Goal: Task Accomplishment & Management: Manage account settings

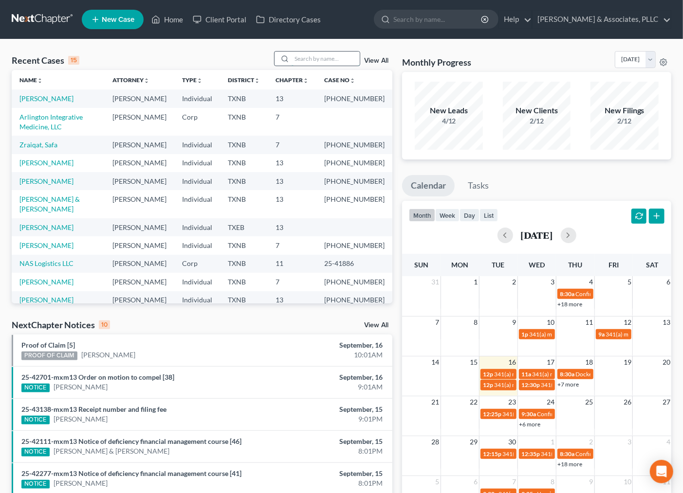
click at [303, 59] on input "search" at bounding box center [325, 59] width 68 height 14
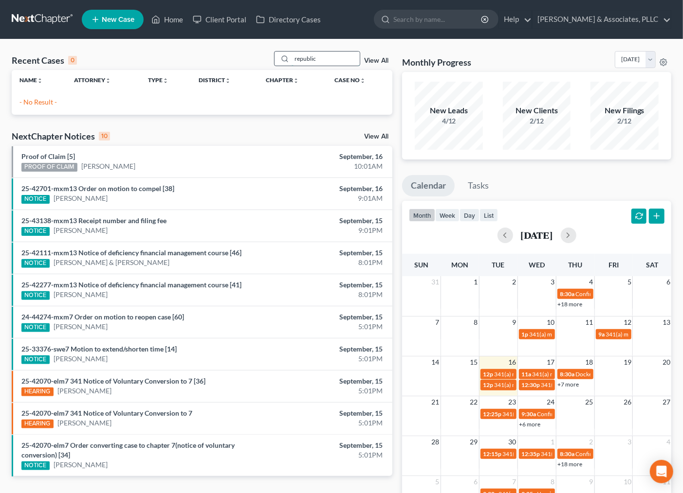
click at [324, 56] on input "republic" at bounding box center [325, 59] width 68 height 14
drag, startPoint x: 320, startPoint y: 55, endPoint x: 243, endPoint y: 72, distance: 78.5
click at [243, 72] on div "Recent Cases 0 republic View All Name unfold_more expand_more expand_less Attor…" at bounding box center [202, 83] width 380 height 64
type input "i"
type input "ottaviano"
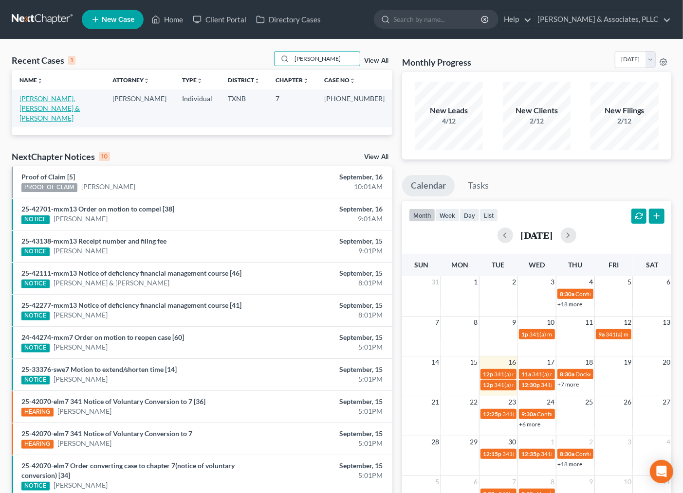
click at [76, 99] on link "[PERSON_NAME], [PERSON_NAME] & [PERSON_NAME]" at bounding box center [49, 108] width 60 height 28
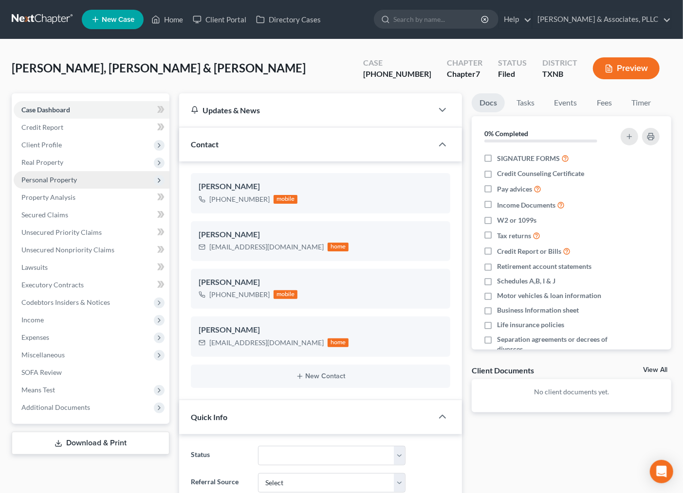
scroll to position [153, 0]
click at [61, 217] on span "Secured Claims" at bounding box center [44, 215] width 47 height 8
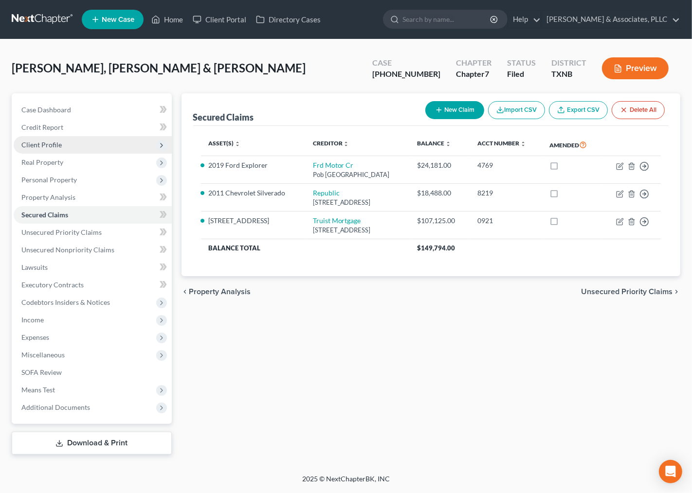
click at [40, 143] on span "Client Profile" at bounding box center [41, 145] width 40 height 8
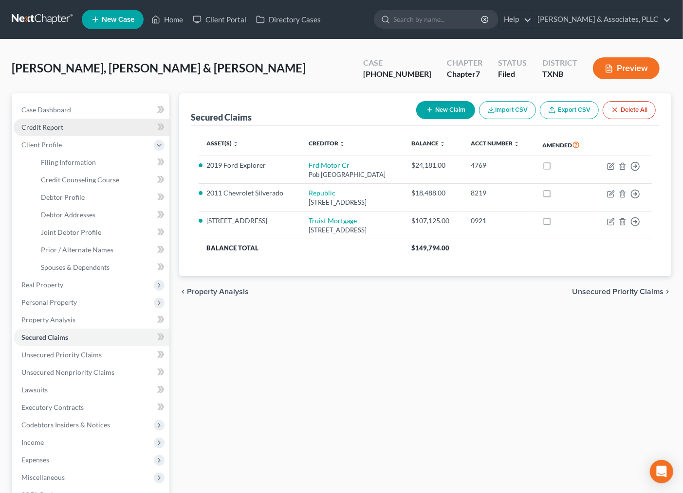
click at [45, 122] on link "Credit Report" at bounding box center [92, 128] width 156 height 18
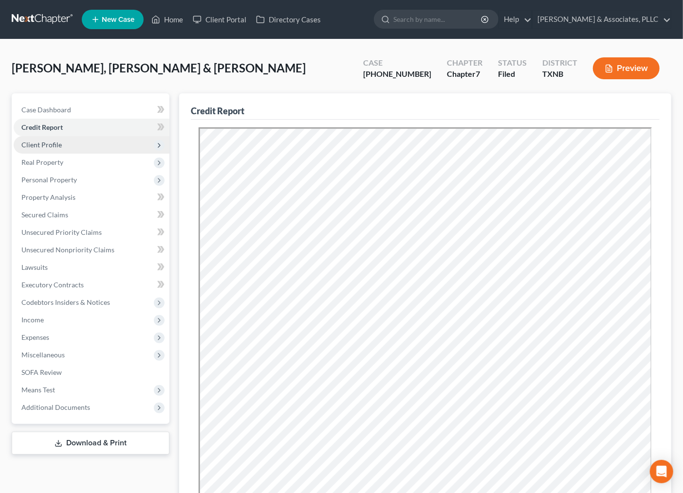
click at [46, 143] on span "Client Profile" at bounding box center [41, 145] width 40 height 8
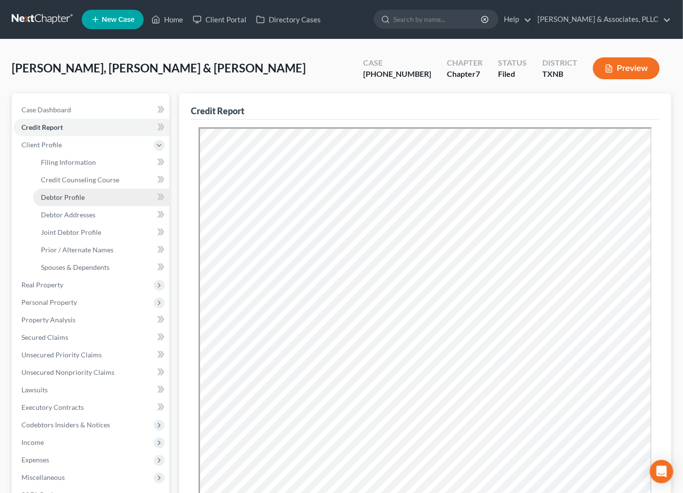
click at [61, 196] on span "Debtor Profile" at bounding box center [63, 197] width 44 height 8
select select "1"
select select "3"
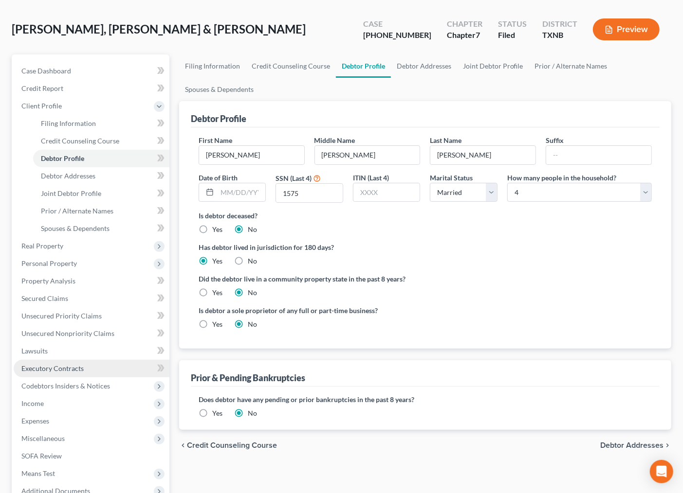
scroll to position [120, 0]
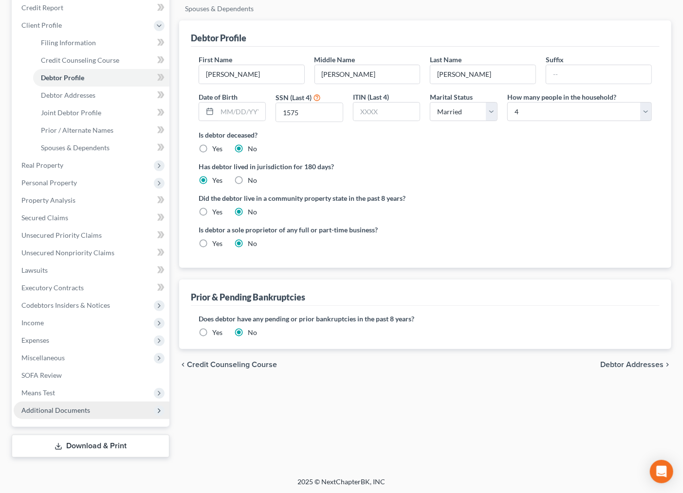
click at [75, 403] on span "Additional Documents" at bounding box center [92, 411] width 156 height 18
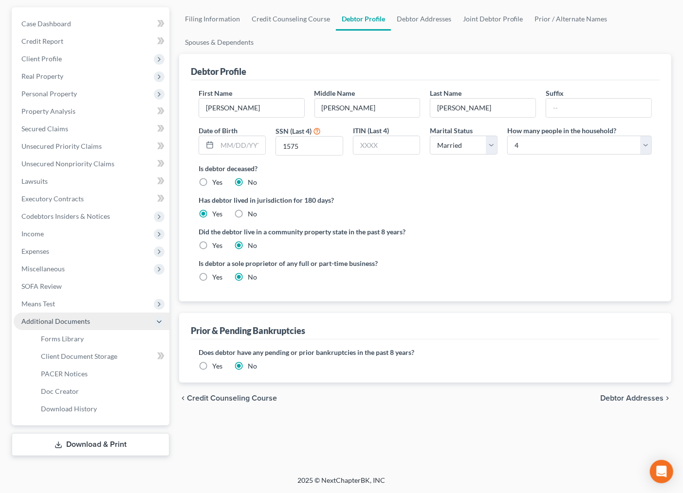
scroll to position [85, 0]
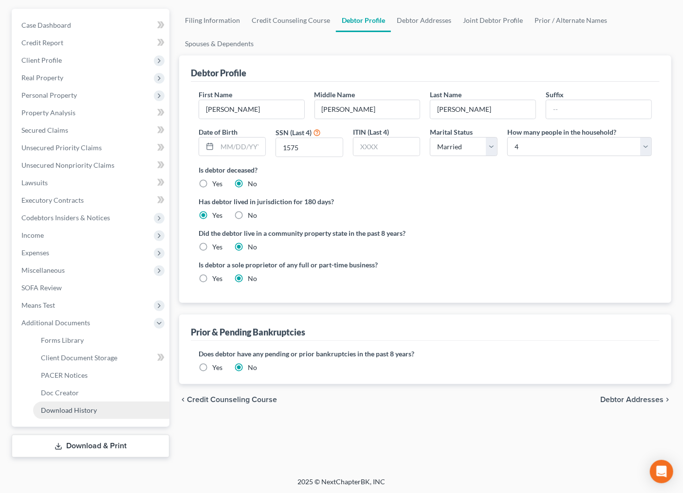
click at [92, 414] on link "Download History" at bounding box center [101, 411] width 136 height 18
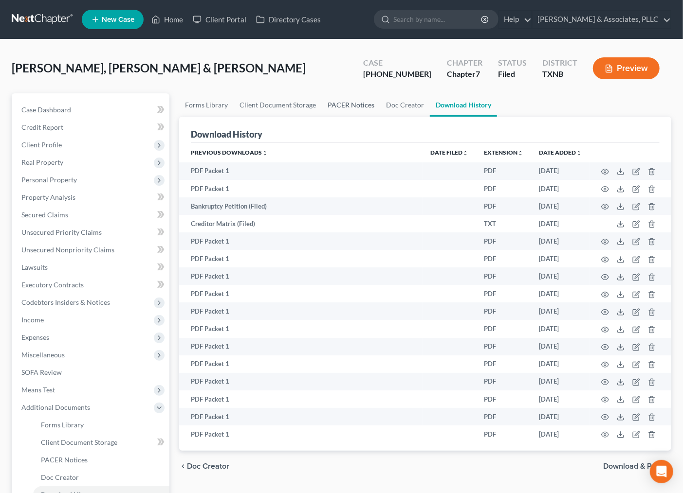
click at [345, 103] on link "PACER Notices" at bounding box center [351, 104] width 58 height 23
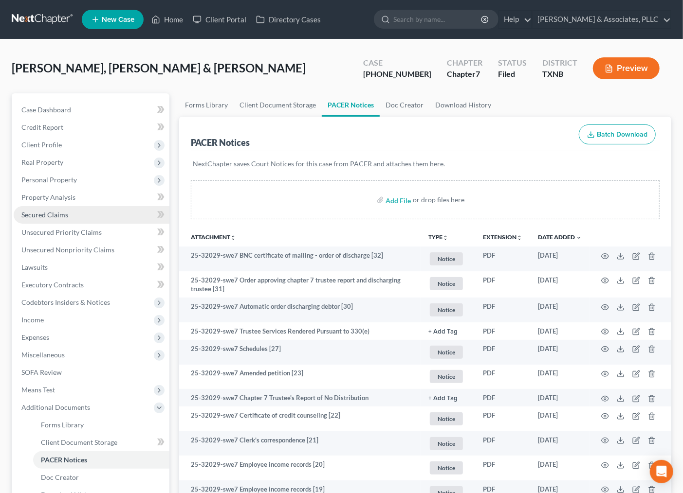
click at [45, 213] on span "Secured Claims" at bounding box center [44, 215] width 47 height 8
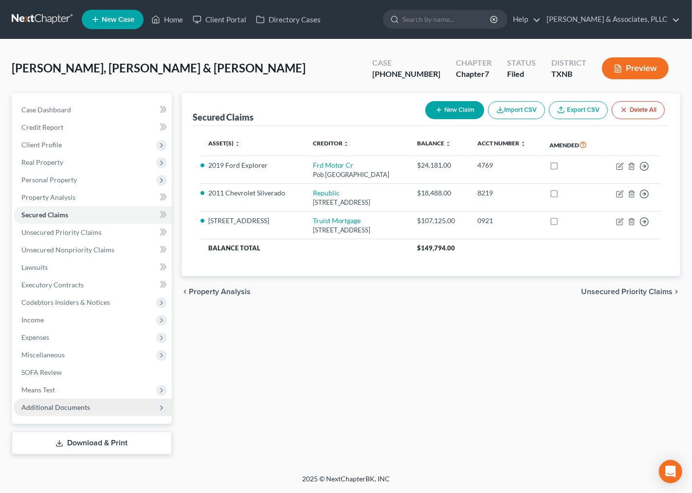
click at [50, 408] on span "Additional Documents" at bounding box center [55, 407] width 69 height 8
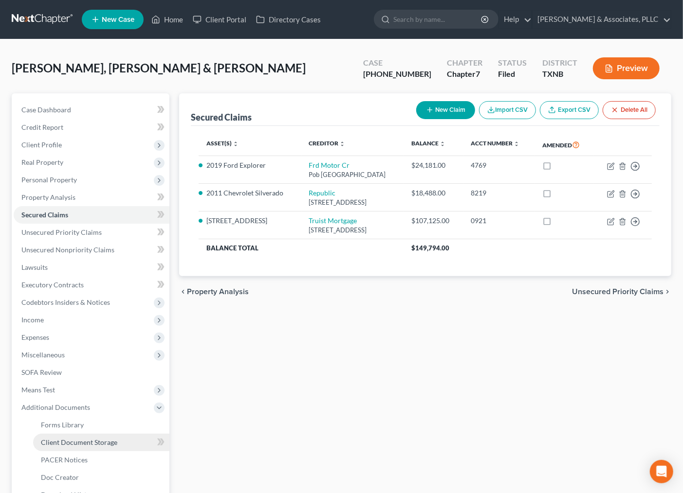
scroll to position [54, 0]
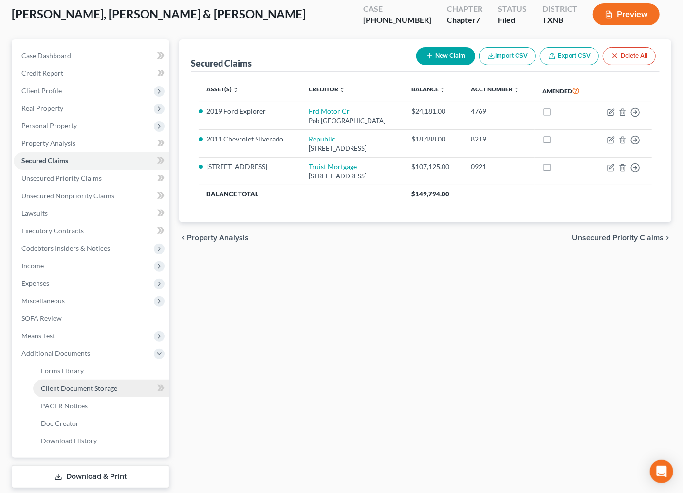
click at [64, 384] on span "Client Document Storage" at bounding box center [79, 388] width 76 height 8
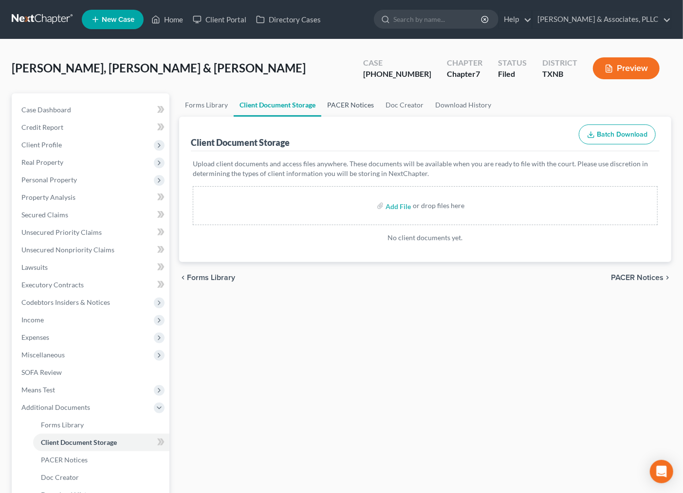
click at [340, 107] on link "PACER Notices" at bounding box center [350, 104] width 58 height 23
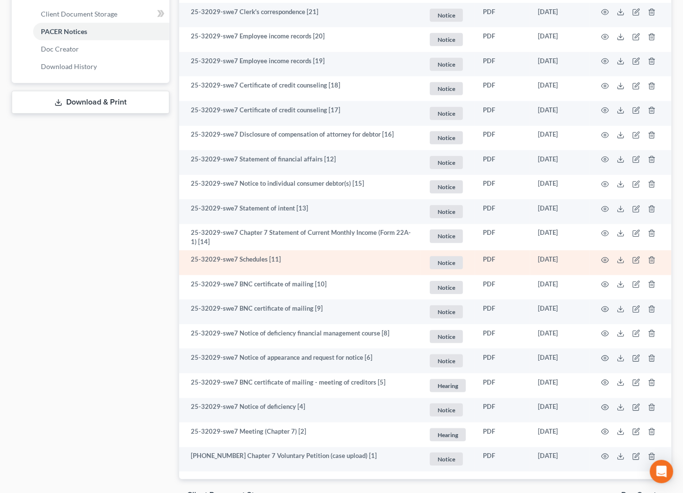
scroll to position [483, 0]
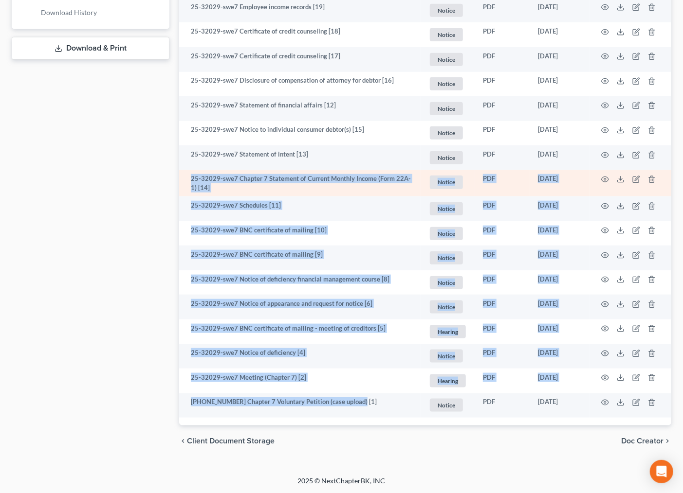
drag, startPoint x: 354, startPoint y: 400, endPoint x: 192, endPoint y: 181, distance: 272.3
click at [192, 181] on tbody "25-32029-swe7 BNC certificate of mailing - order of discharge [32] Notice + Add…" at bounding box center [425, 91] width 492 height 654
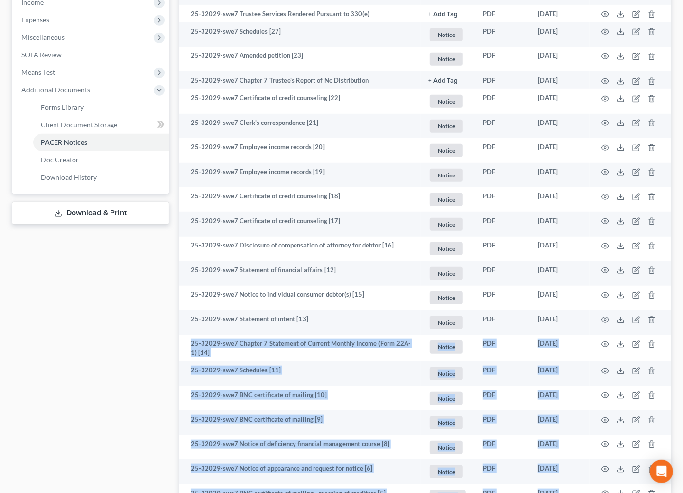
scroll to position [104, 0]
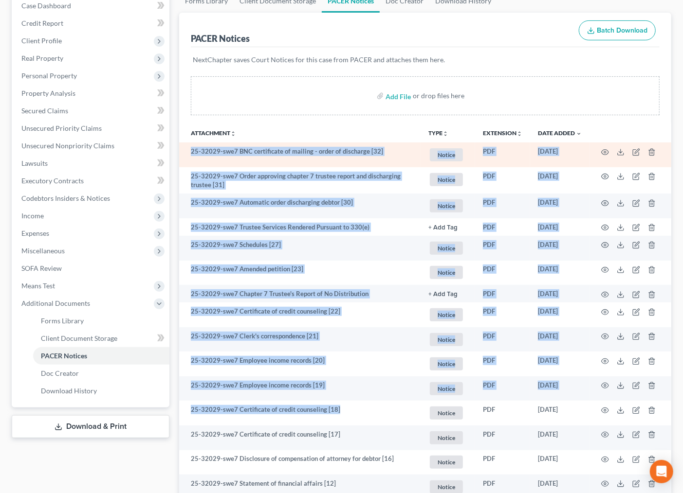
drag, startPoint x: 364, startPoint y: 425, endPoint x: 188, endPoint y: 148, distance: 327.7
click at [188, 148] on tbody "25-32029-swe7 BNC certificate of mailing - order of discharge [32] Notice + Add…" at bounding box center [425, 470] width 492 height 654
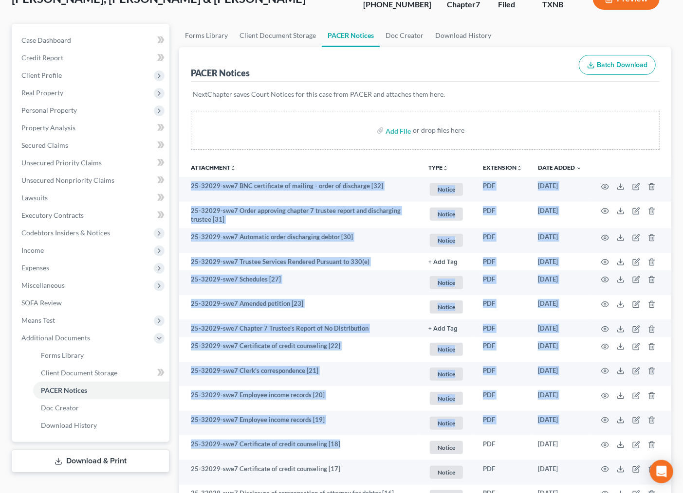
scroll to position [0, 0]
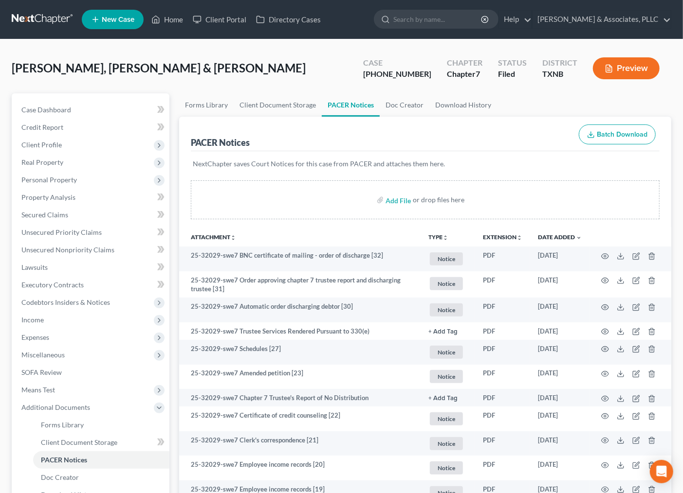
click at [306, 67] on div "Ottaviano, Sr., Robert & Ottaviano, Elena Upgraded Case 25-32029-7 Chapter Chap…" at bounding box center [341, 72] width 659 height 42
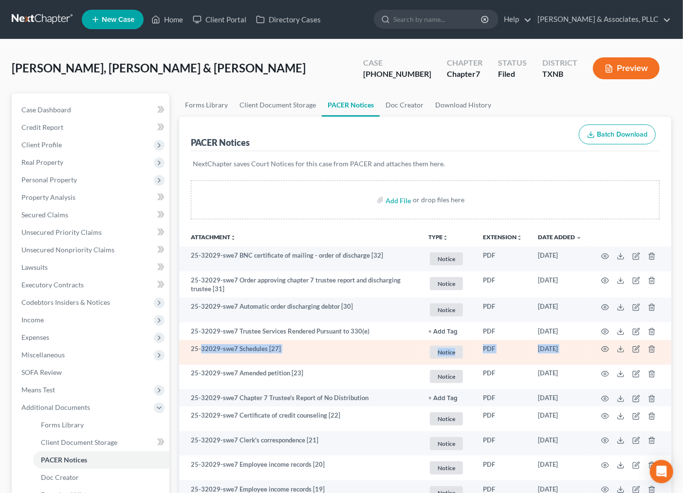
drag, startPoint x: 200, startPoint y: 352, endPoint x: 611, endPoint y: 344, distance: 411.2
click at [612, 344] on tr "25-32029-swe7 Schedules [27] Notice + Add Tag Notice × Select an option or crea…" at bounding box center [425, 352] width 492 height 25
click at [195, 350] on td "25-32029-swe7 Schedules [27]" at bounding box center [299, 352] width 241 height 25
drag, startPoint x: 192, startPoint y: 350, endPoint x: 668, endPoint y: 344, distance: 476.3
click at [668, 344] on tr "25-32029-swe7 Schedules [27] Notice + Add Tag Notice × Select an option or crea…" at bounding box center [425, 352] width 492 height 25
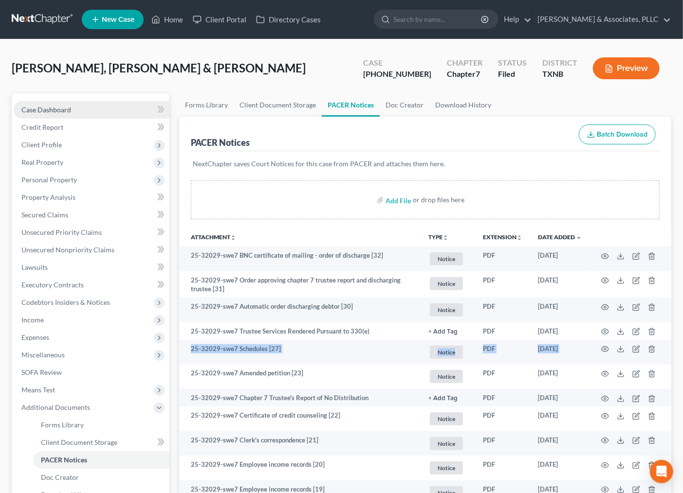
click at [78, 106] on link "Case Dashboard" at bounding box center [92, 110] width 156 height 18
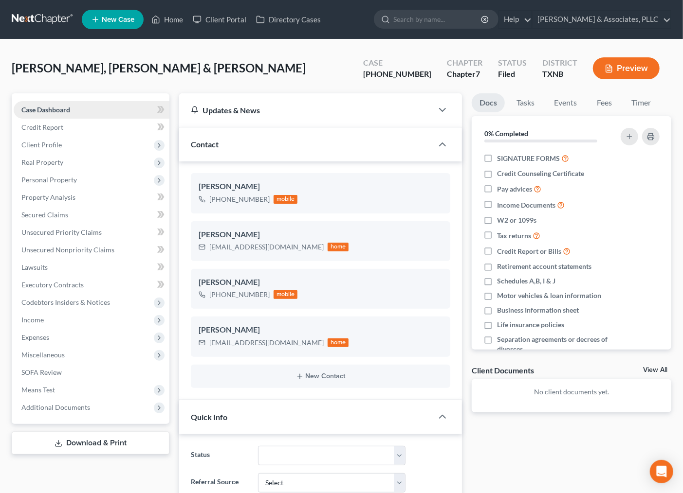
scroll to position [153, 0]
click at [412, 23] on input "search" at bounding box center [437, 19] width 89 height 18
type input "howard"
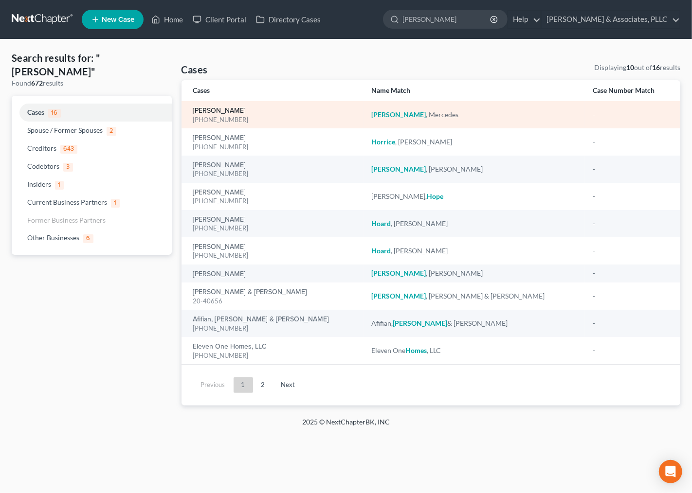
click at [208, 111] on link "[PERSON_NAME]" at bounding box center [219, 111] width 53 height 7
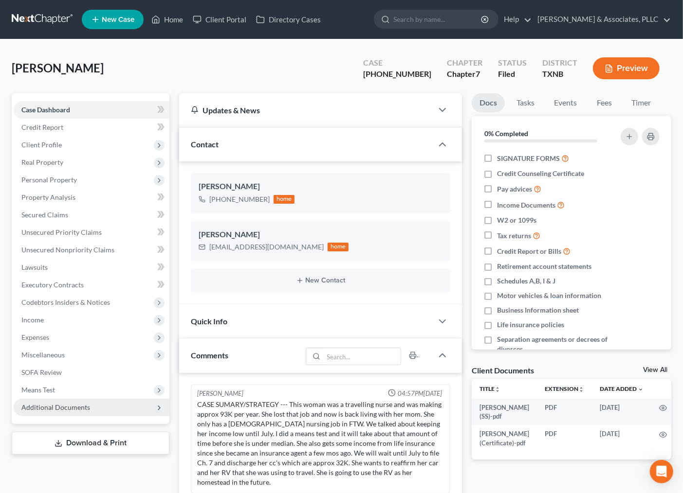
scroll to position [100, 0]
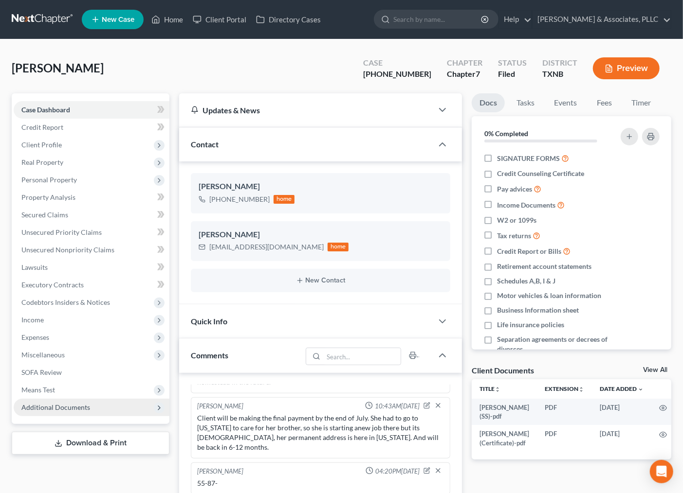
click at [70, 400] on span "Additional Documents" at bounding box center [92, 408] width 156 height 18
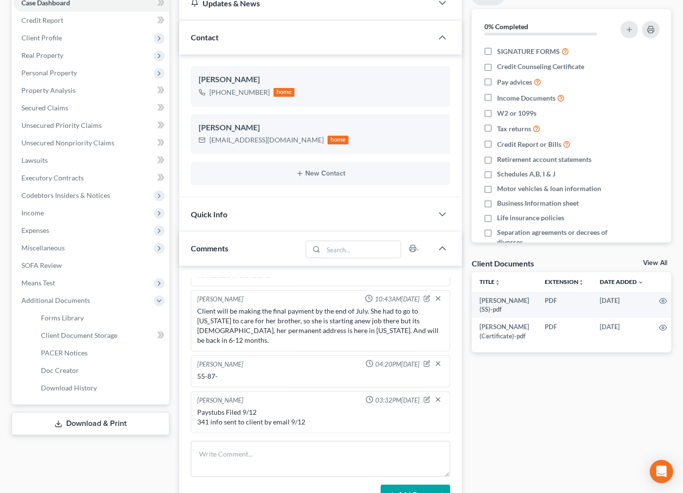
scroll to position [108, 0]
click at [67, 331] on span "Client Document Storage" at bounding box center [79, 334] width 76 height 8
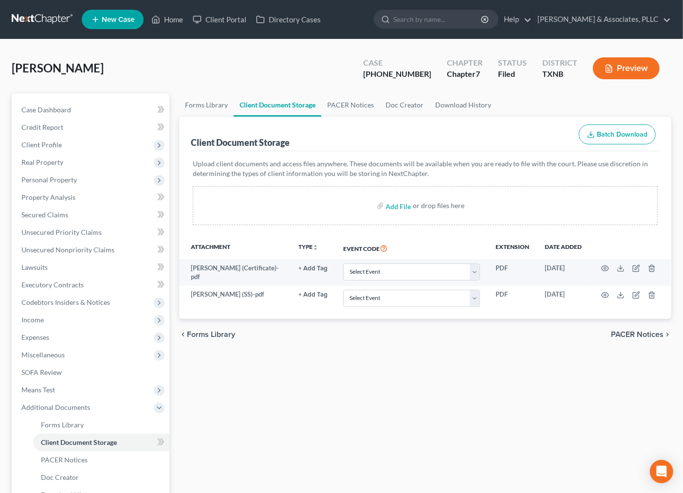
click at [445, 383] on div "Forms Library Client Document Storage PACER Notices Doc Creator Download Histor…" at bounding box center [425, 317] width 502 height 449
click at [329, 408] on div "Forms Library Client Document Storage PACER Notices Doc Creator Download Histor…" at bounding box center [425, 317] width 502 height 449
click at [475, 390] on div "Forms Library Client Document Storage PACER Notices Doc Creator Download Histor…" at bounding box center [425, 317] width 502 height 449
click at [359, 387] on div "Forms Library Client Document Storage PACER Notices Doc Creator Download Histor…" at bounding box center [425, 317] width 502 height 449
click at [412, 402] on div "Forms Library Client Document Storage PACER Notices Doc Creator Download Histor…" at bounding box center [425, 317] width 502 height 449
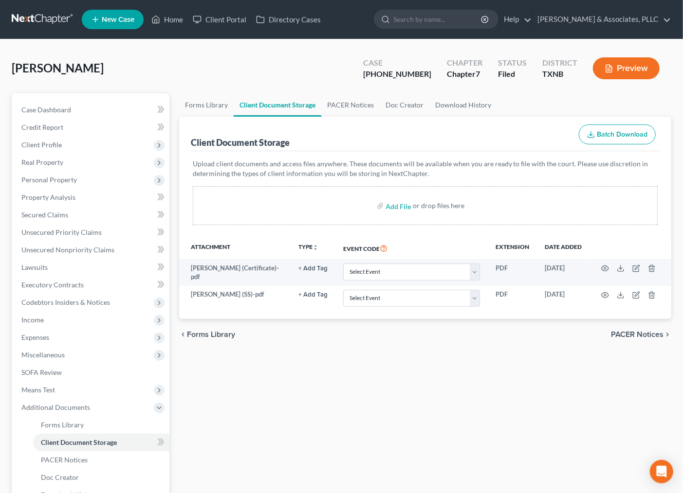
click at [410, 403] on div "Forms Library Client Document Storage PACER Notices Doc Creator Download Histor…" at bounding box center [425, 317] width 502 height 449
click at [37, 312] on span "Income" at bounding box center [92, 320] width 156 height 18
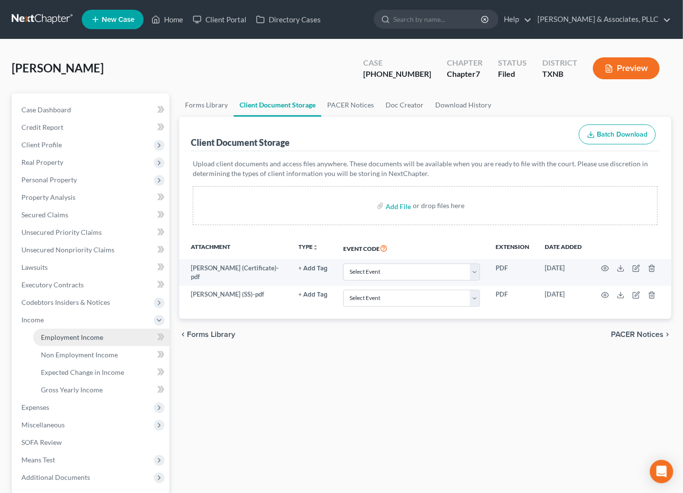
click at [58, 340] on span "Employment Income" at bounding box center [72, 337] width 62 height 8
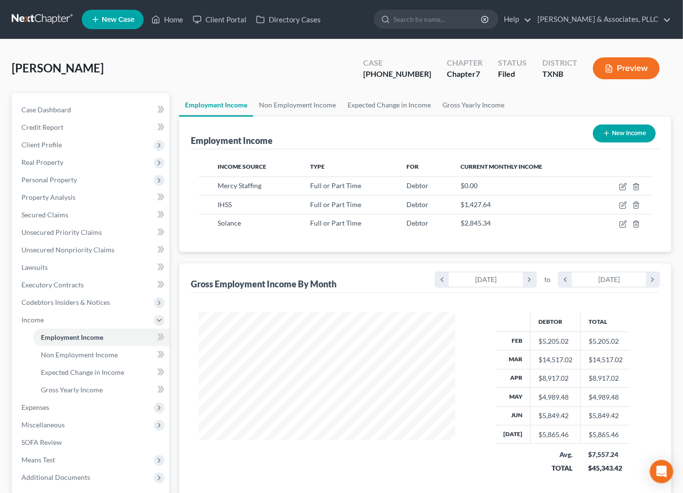
scroll to position [174, 275]
click at [35, 128] on span "Credit Report" at bounding box center [42, 127] width 42 height 8
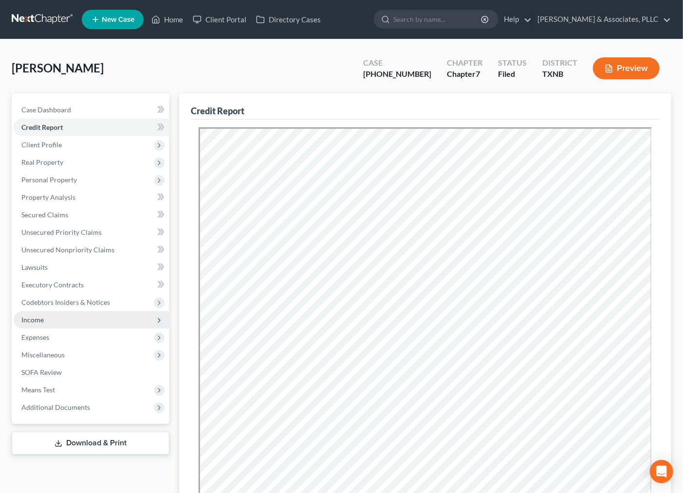
click at [33, 312] on span "Income" at bounding box center [92, 320] width 156 height 18
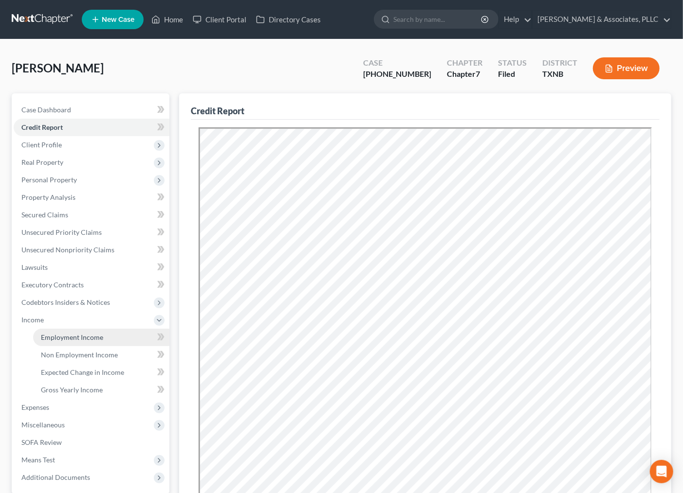
click at [48, 331] on link "Employment Income" at bounding box center [101, 338] width 136 height 18
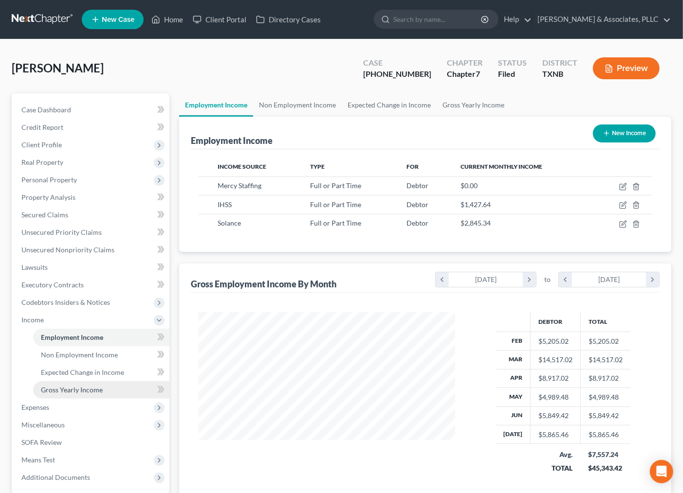
scroll to position [174, 275]
click at [48, 410] on span "Expenses" at bounding box center [35, 407] width 28 height 8
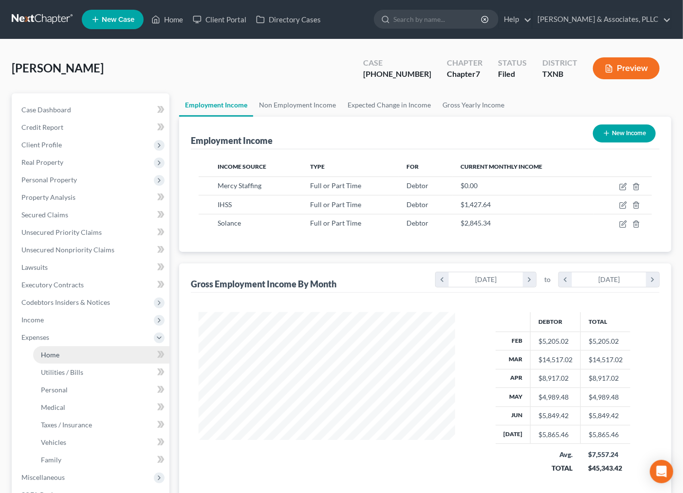
click at [57, 352] on span "Home" at bounding box center [50, 355] width 18 height 8
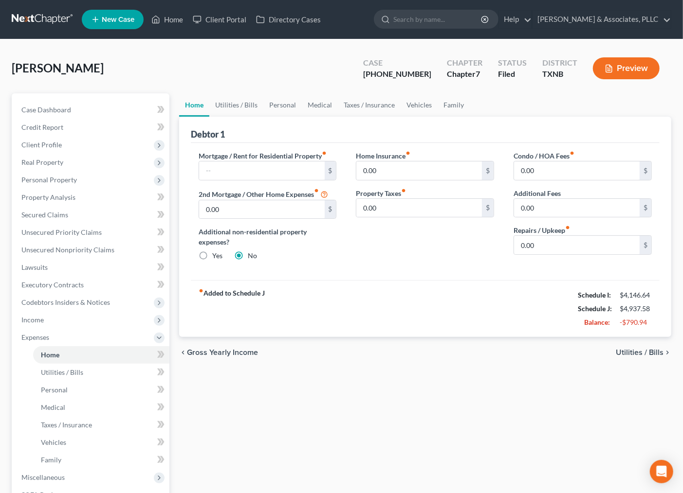
click at [636, 357] on div "chevron_left Gross Yearly Income Utilities / Bills chevron_right" at bounding box center [425, 352] width 492 height 31
click at [633, 352] on span "Utilities / Bills" at bounding box center [639, 353] width 48 height 8
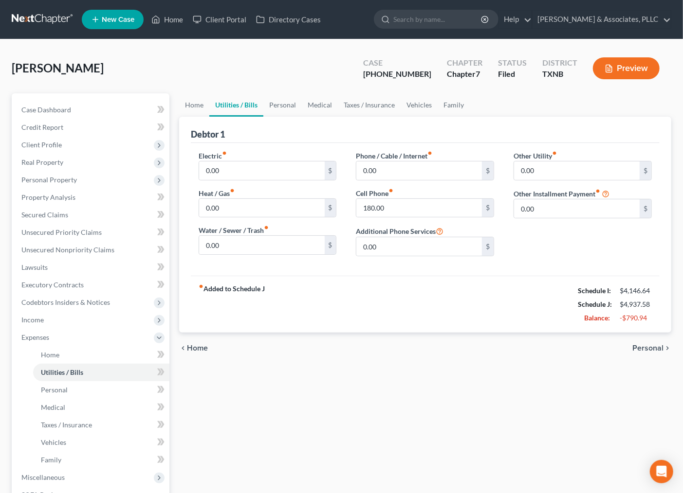
click at [633, 352] on span "Personal" at bounding box center [647, 348] width 31 height 8
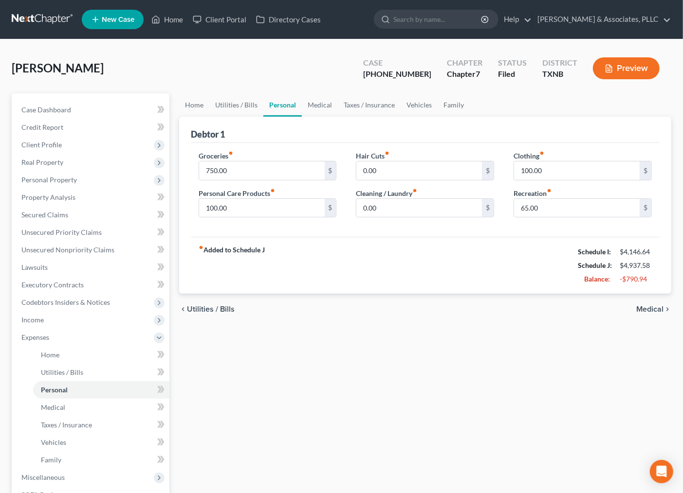
click at [653, 309] on span "Medical" at bounding box center [649, 310] width 27 height 8
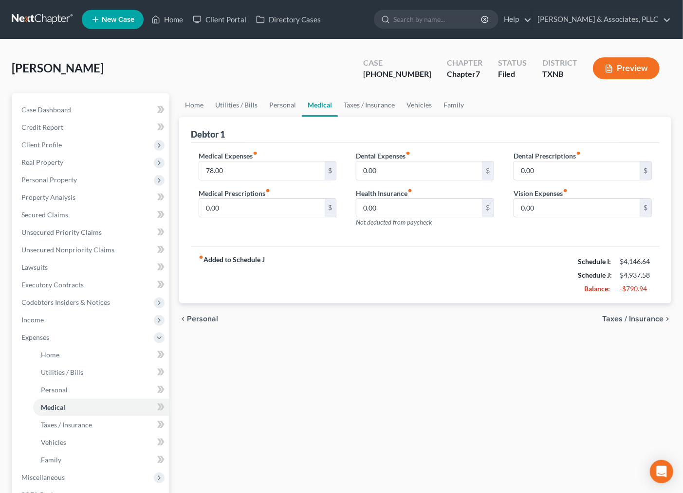
click at [639, 320] on span "Taxes / Insurance" at bounding box center [632, 319] width 61 height 8
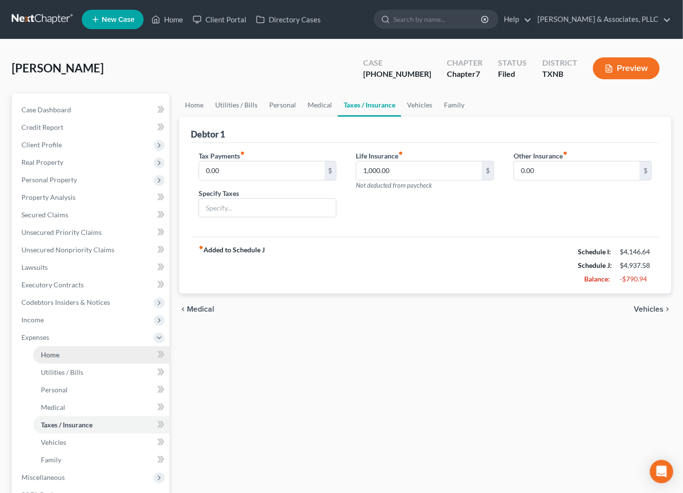
click at [54, 354] on span "Home" at bounding box center [50, 355] width 18 height 8
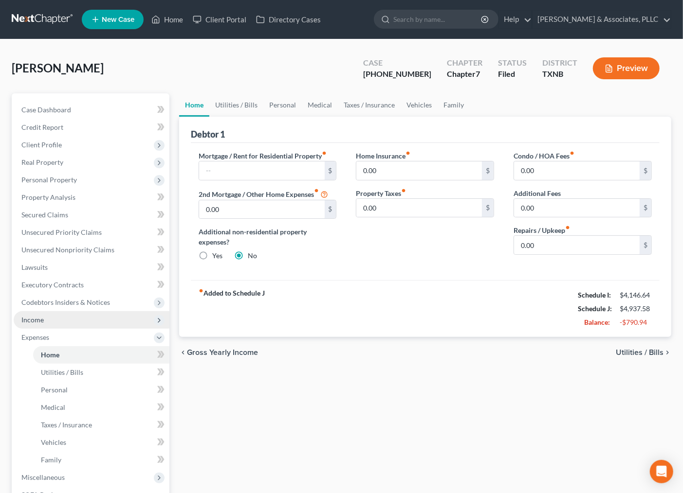
click at [32, 321] on span "Income" at bounding box center [32, 320] width 22 height 8
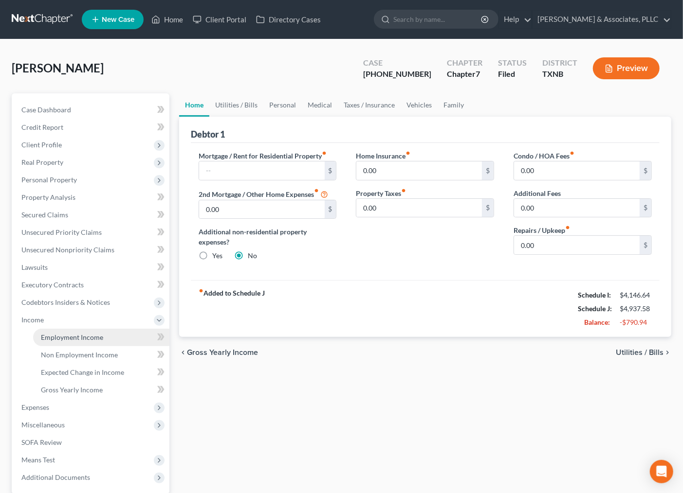
click at [39, 338] on link "Employment Income" at bounding box center [101, 338] width 136 height 18
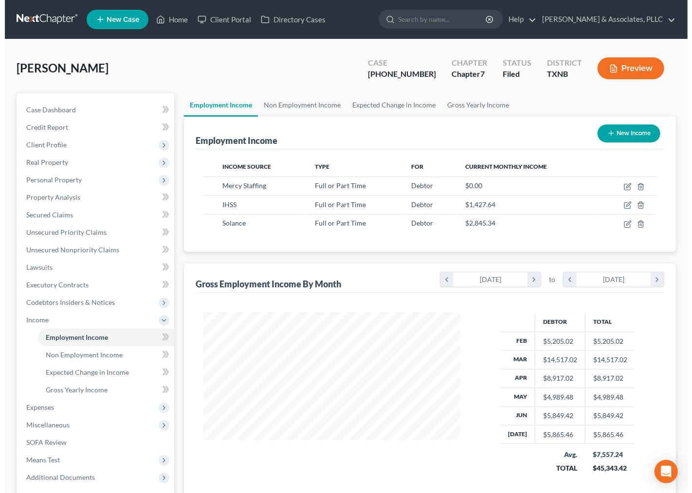
scroll to position [174, 275]
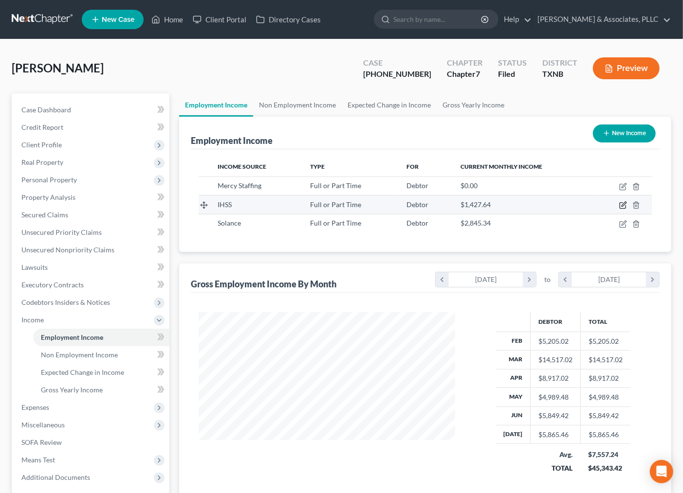
click at [621, 205] on icon "button" at bounding box center [623, 205] width 8 height 8
select select "0"
select select "4"
select select "2"
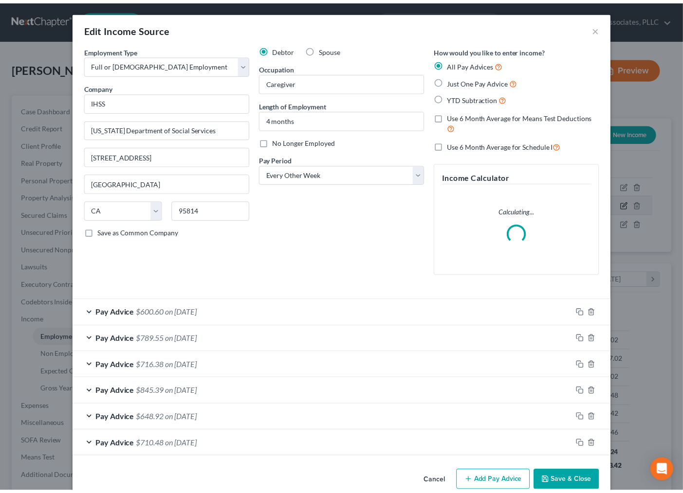
scroll to position [174, 280]
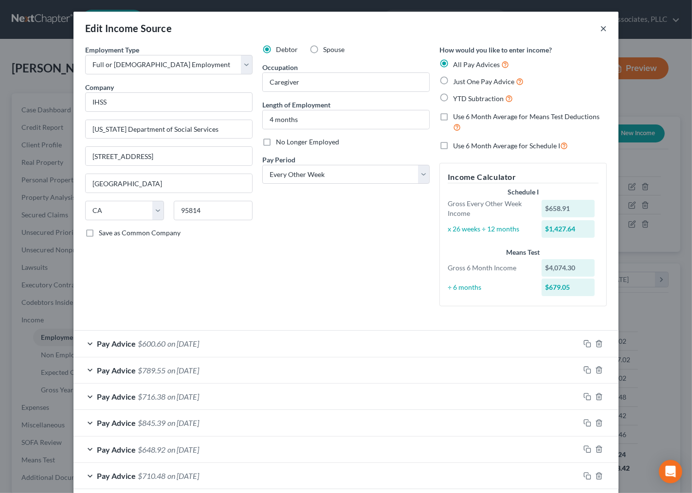
click at [600, 29] on button "×" at bounding box center [603, 28] width 7 height 12
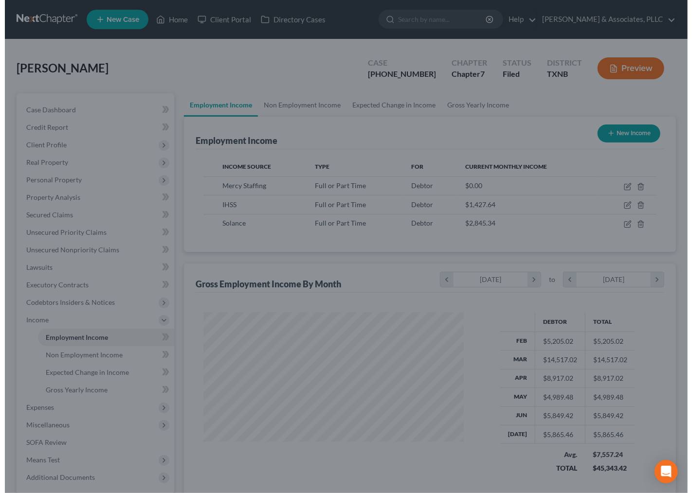
scroll to position [486318, 486217]
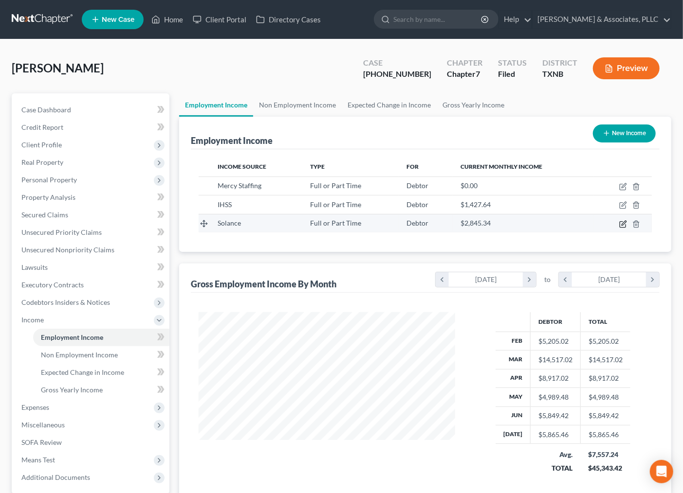
click at [624, 224] on icon "button" at bounding box center [623, 223] width 4 height 4
select select "0"
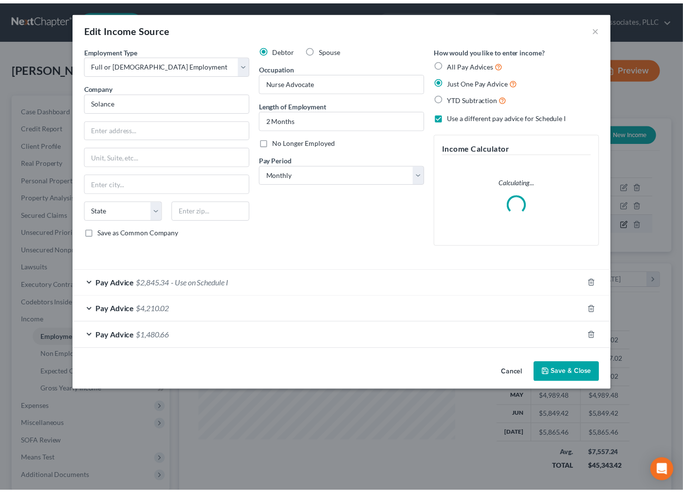
scroll to position [174, 280]
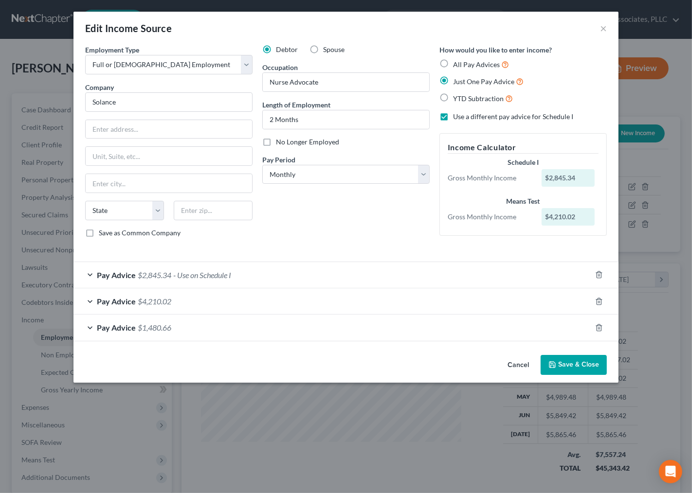
click at [587, 366] on button "Save & Close" at bounding box center [573, 365] width 66 height 20
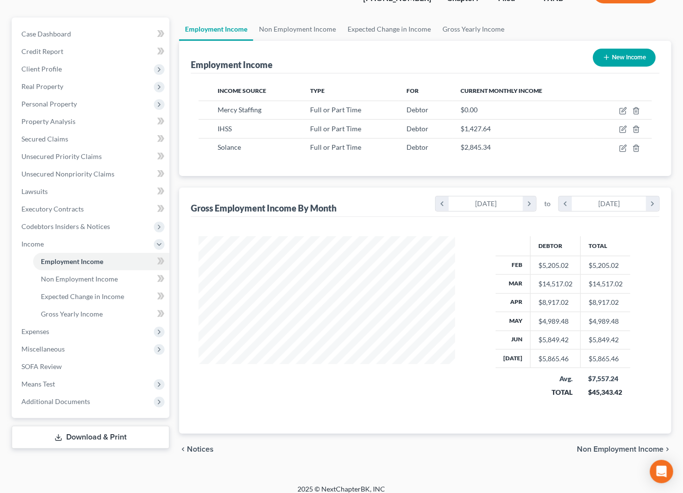
scroll to position [85, 0]
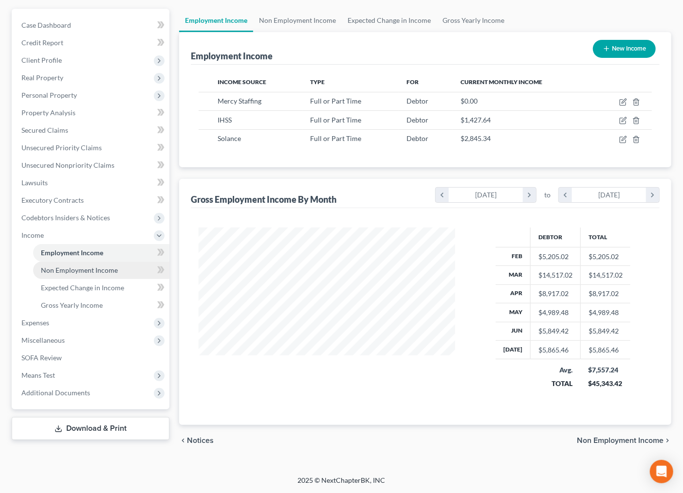
click at [67, 266] on span "Non Employment Income" at bounding box center [79, 270] width 77 height 8
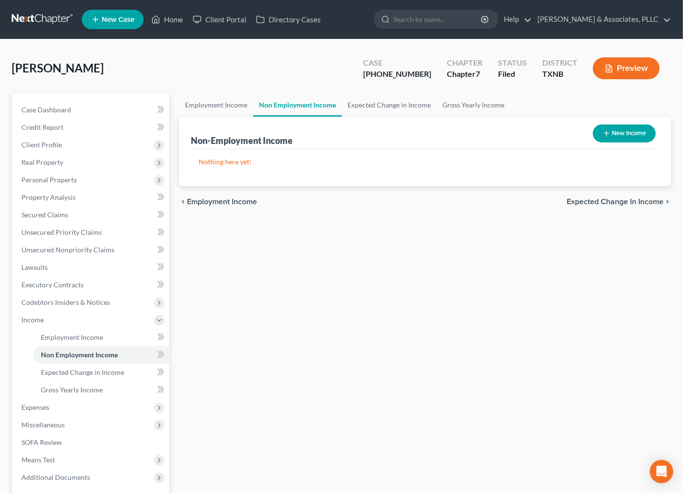
click at [466, 326] on div "Employment Income Non Employment Income Expected Change in Income Gross Yearly …" at bounding box center [425, 309] width 502 height 432
click at [67, 337] on span "Employment Income" at bounding box center [72, 337] width 62 height 8
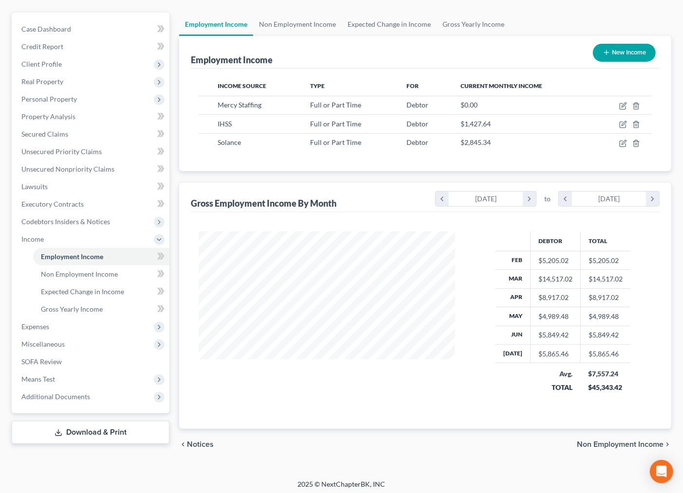
scroll to position [85, 0]
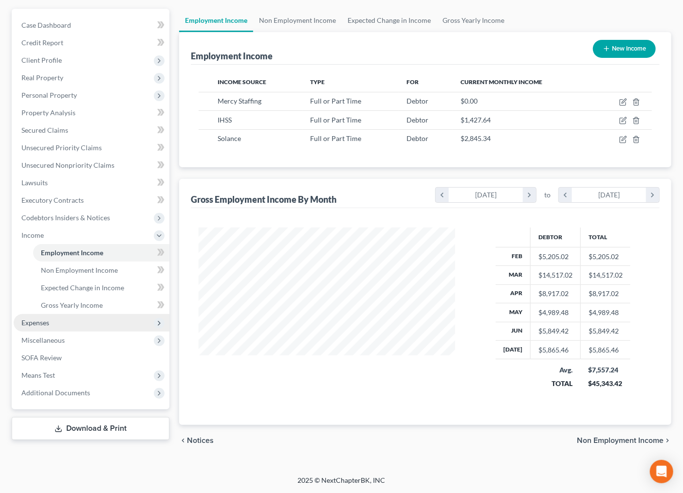
click at [56, 324] on span "Expenses" at bounding box center [92, 323] width 156 height 18
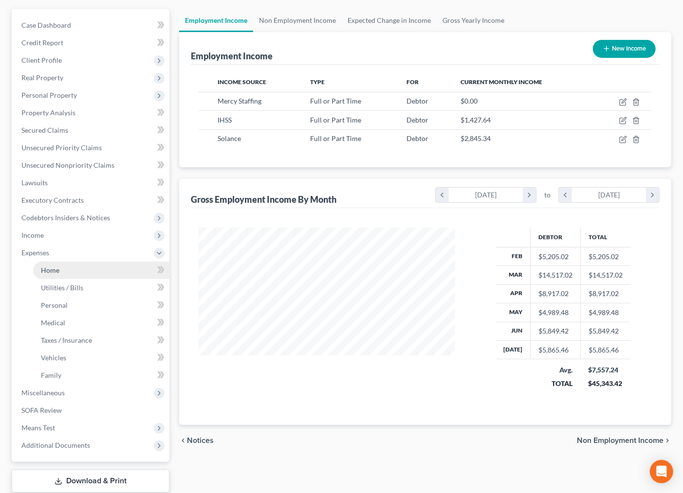
click at [63, 262] on link "Home" at bounding box center [101, 271] width 136 height 18
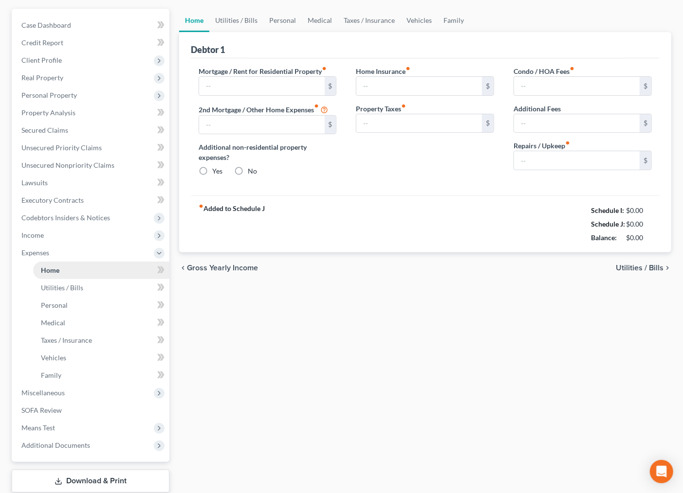
type input "0.00"
radio input "true"
type input "0.00"
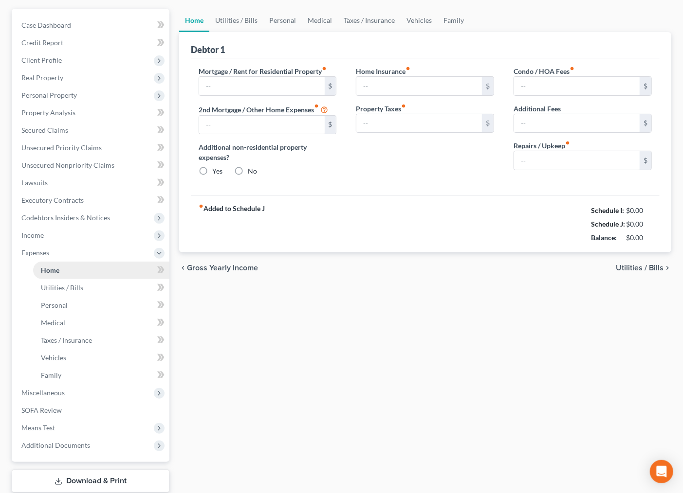
type input "0.00"
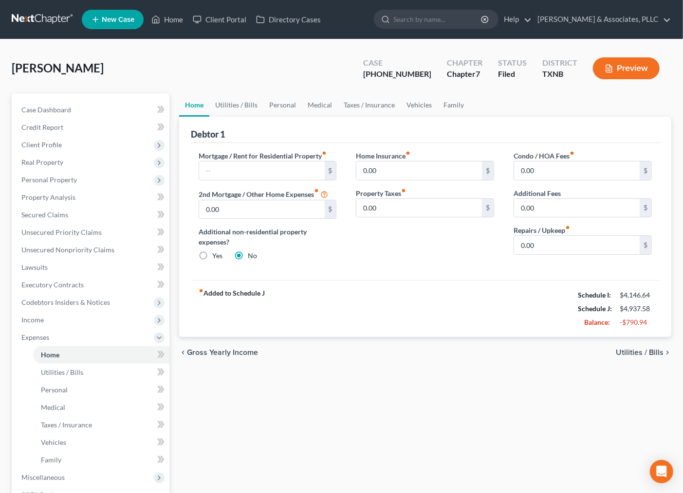
click at [656, 353] on span "Utilities / Bills" at bounding box center [639, 353] width 48 height 8
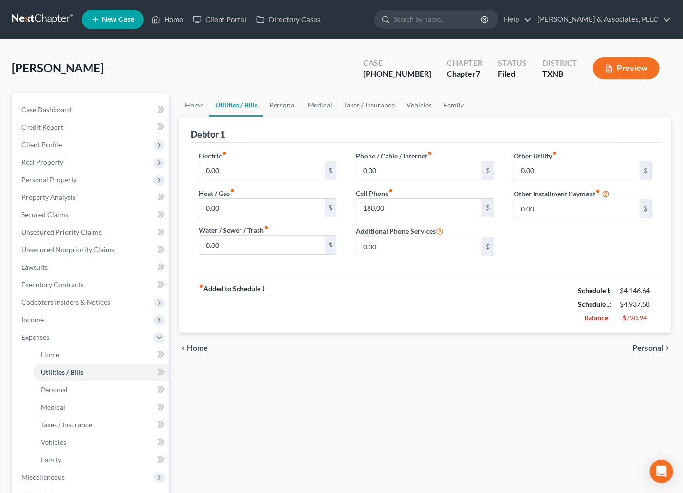
click at [656, 350] on span "Personal" at bounding box center [647, 348] width 31 height 8
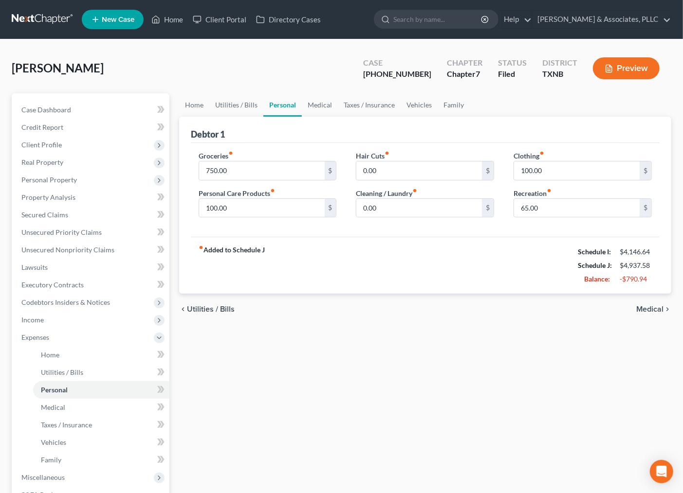
click at [652, 307] on span "Medical" at bounding box center [649, 310] width 27 height 8
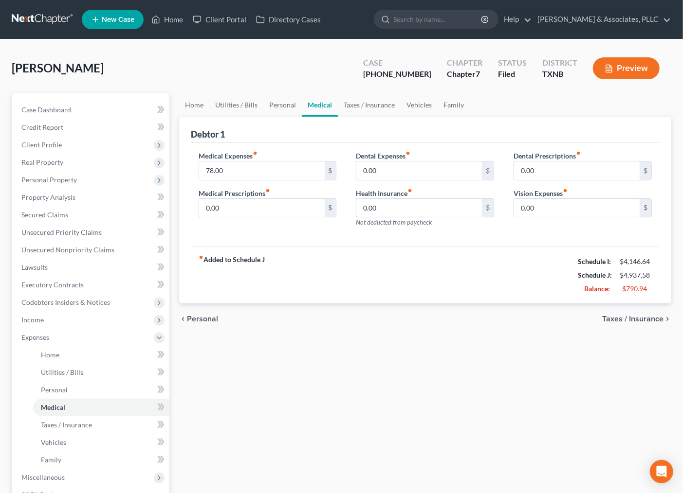
click at [659, 318] on span "Taxes / Insurance" at bounding box center [632, 319] width 61 height 8
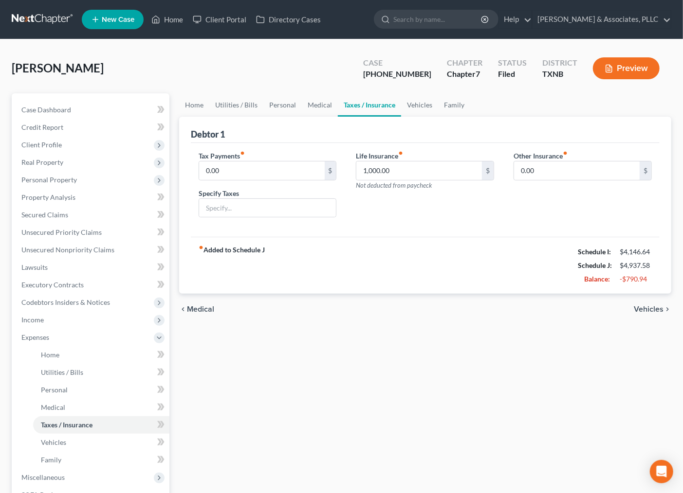
click at [652, 306] on span "Vehicles" at bounding box center [648, 310] width 30 height 8
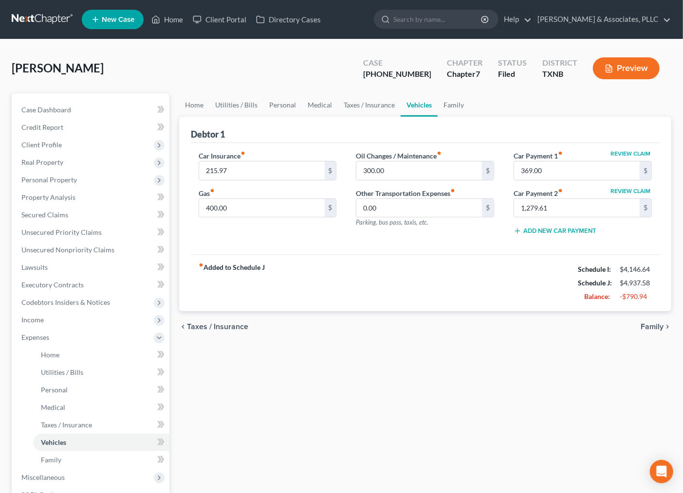
click at [648, 327] on span "Family" at bounding box center [651, 327] width 23 height 8
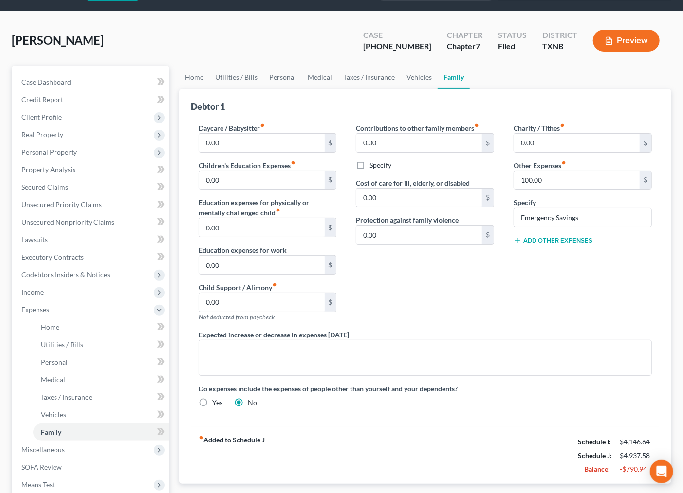
scroll to position [12, 0]
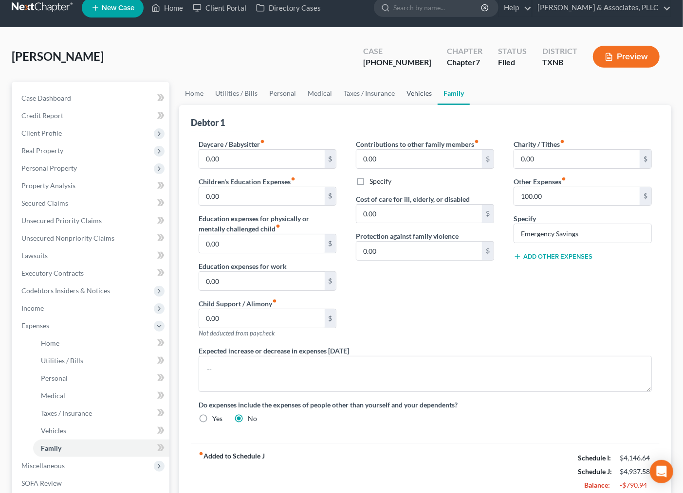
click at [408, 90] on link "Vehicles" at bounding box center [418, 93] width 37 height 23
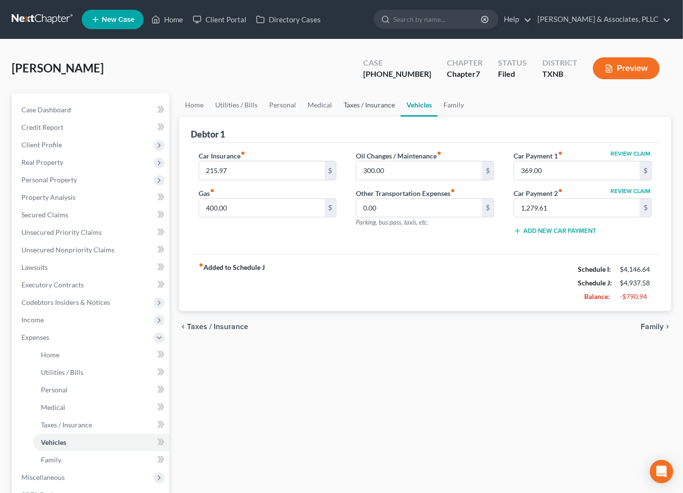
click at [363, 104] on link "Taxes / Insurance" at bounding box center [369, 104] width 63 height 23
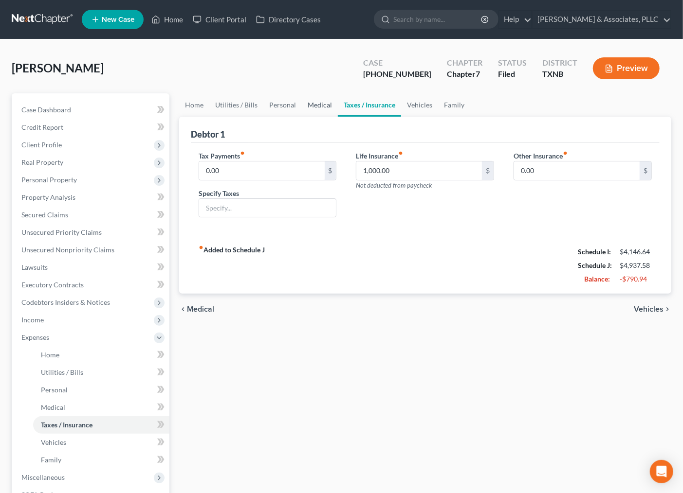
click at [312, 105] on link "Medical" at bounding box center [320, 104] width 36 height 23
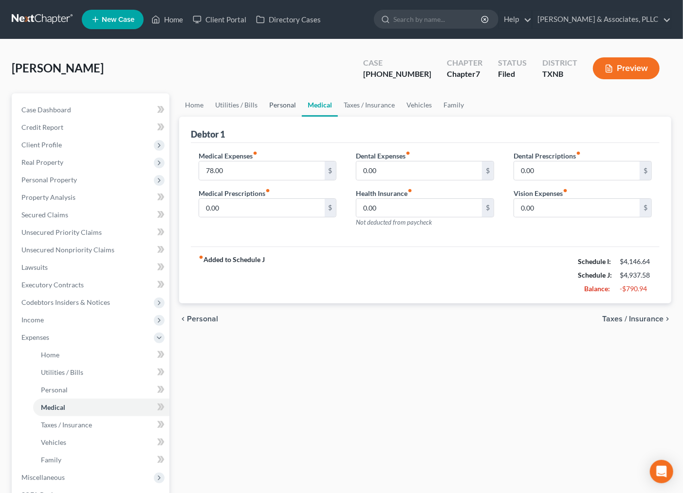
click at [284, 105] on link "Personal" at bounding box center [282, 104] width 38 height 23
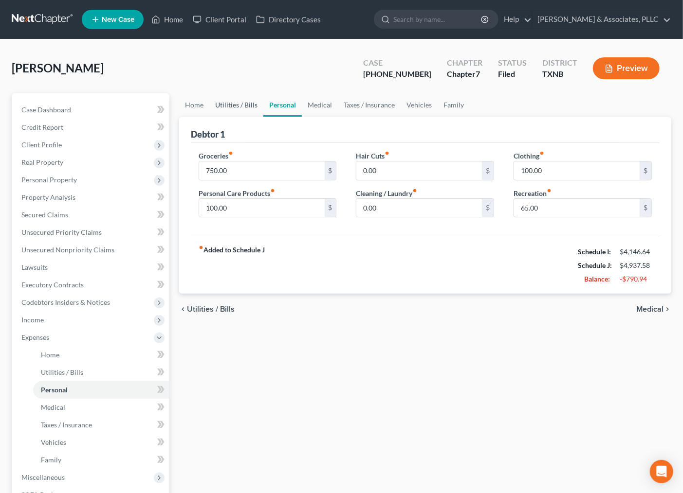
click at [249, 102] on link "Utilities / Bills" at bounding box center [236, 104] width 54 height 23
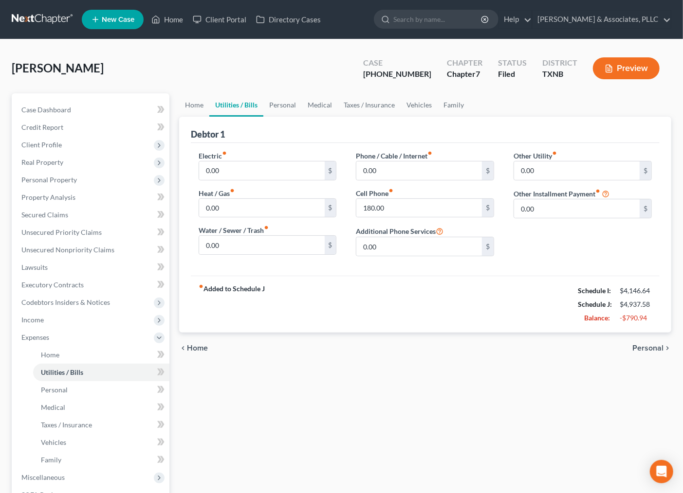
drag, startPoint x: 416, startPoint y: 476, endPoint x: 417, endPoint y: 405, distance: 71.0
click at [416, 474] on div "Home Utilities / Bills Personal Medical Taxes / Insurance Vehicles Family Debto…" at bounding box center [425, 335] width 502 height 484
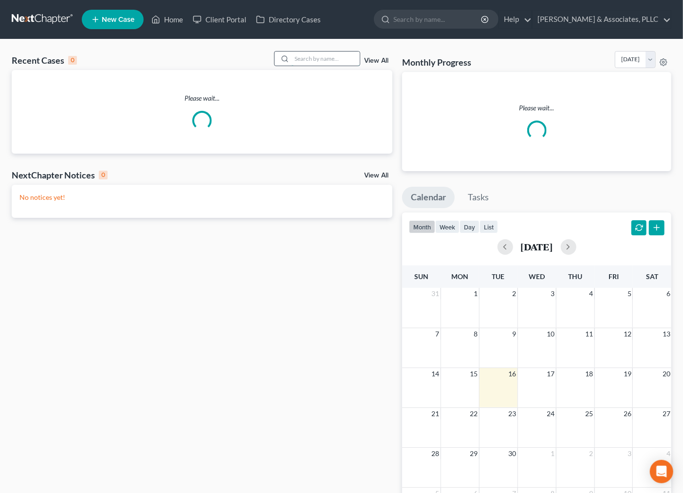
click at [312, 56] on input "search" at bounding box center [325, 59] width 68 height 14
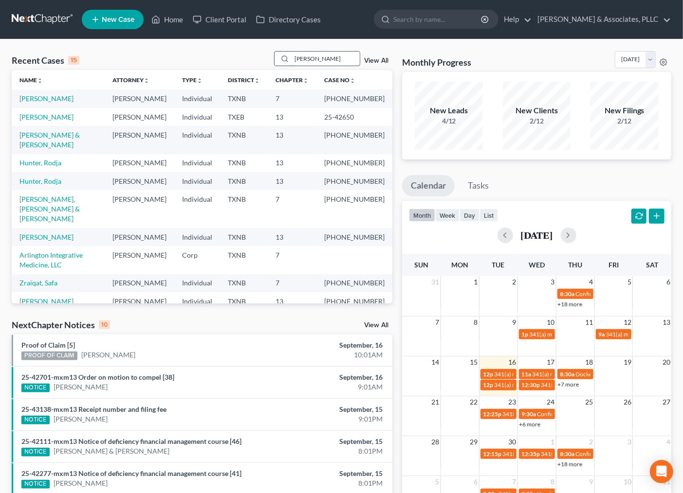
type input "[PERSON_NAME]"
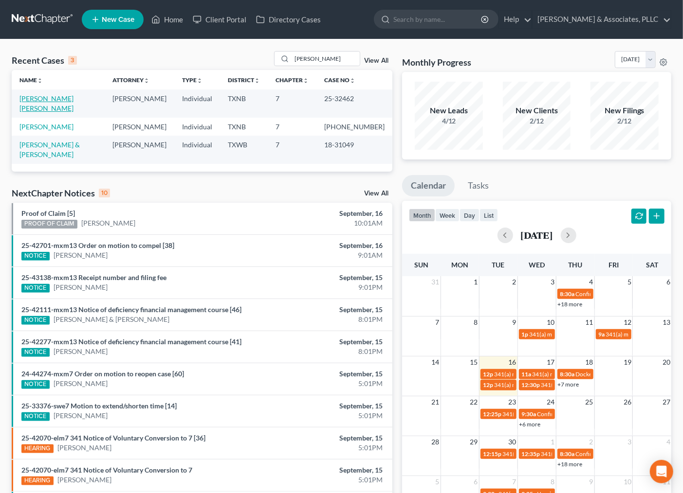
click at [47, 103] on link "[PERSON_NAME] [PERSON_NAME]" at bounding box center [46, 103] width 54 height 18
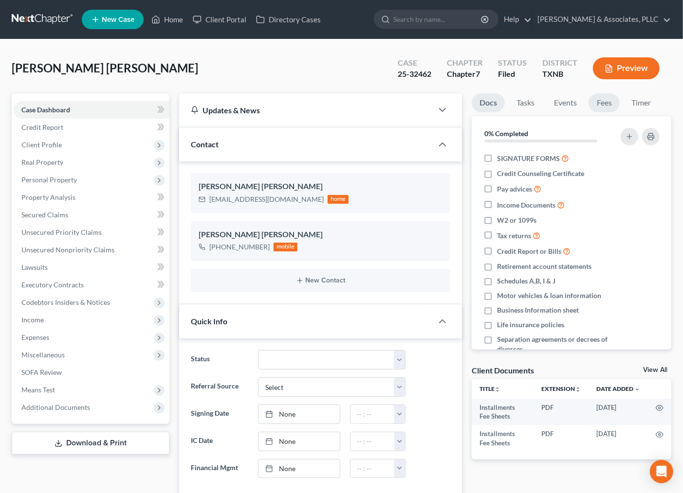
click at [608, 104] on link "Fees" at bounding box center [603, 102] width 31 height 19
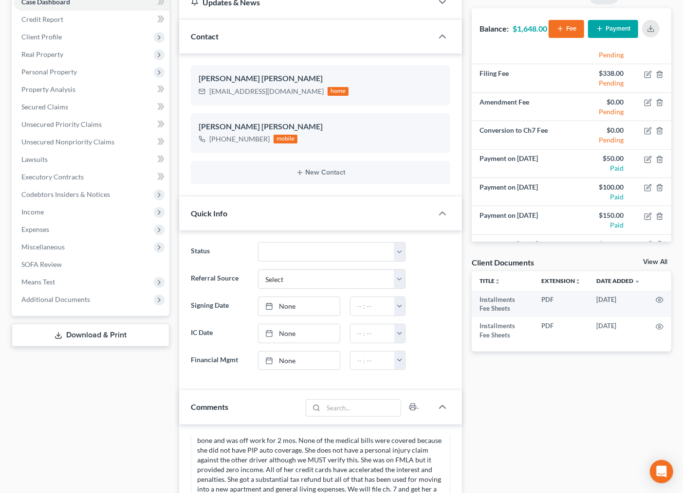
scroll to position [149, 0]
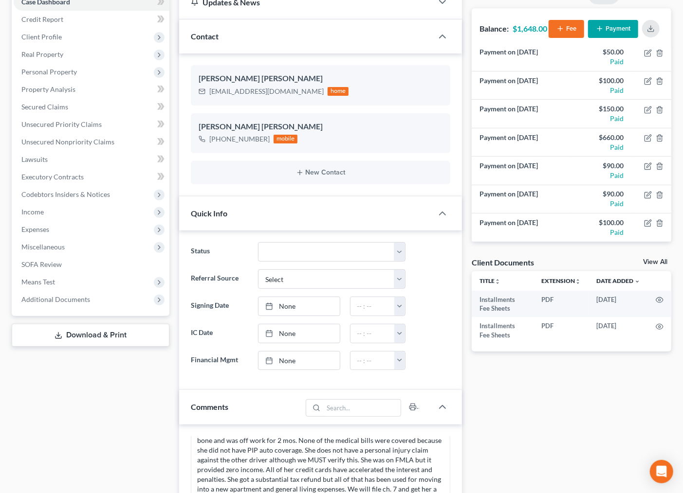
click at [568, 430] on div "**********" at bounding box center [571, 381] width 209 height 793
click at [604, 446] on div "**********" at bounding box center [571, 381] width 209 height 793
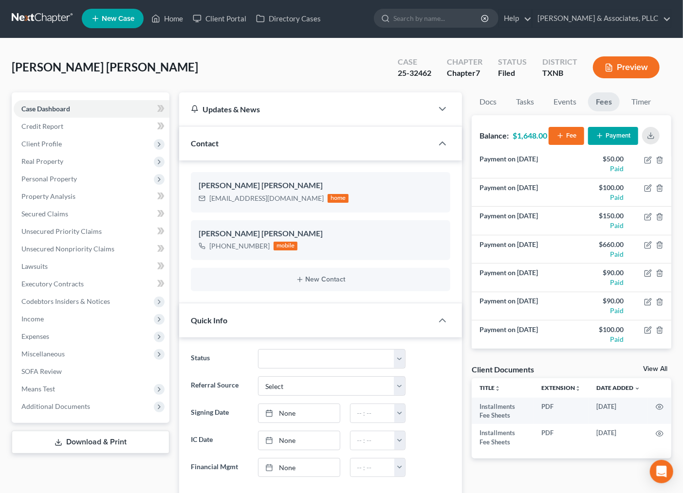
scroll to position [0, 0]
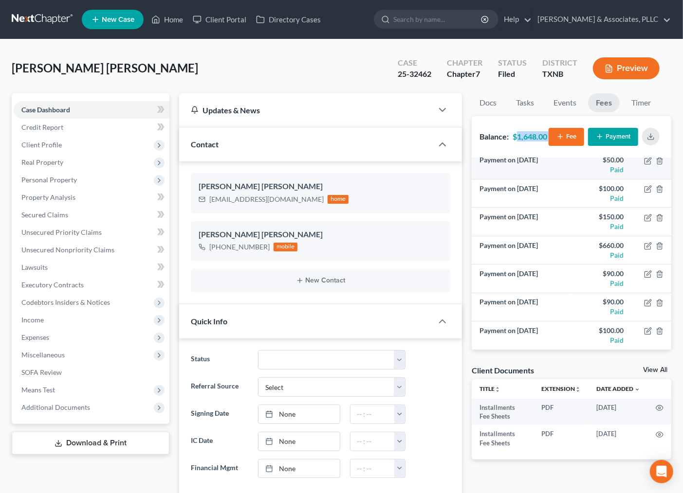
drag, startPoint x: 518, startPoint y: 135, endPoint x: 528, endPoint y: 158, distance: 25.0
click at [547, 135] on strong "$1,648.00" at bounding box center [529, 136] width 35 height 9
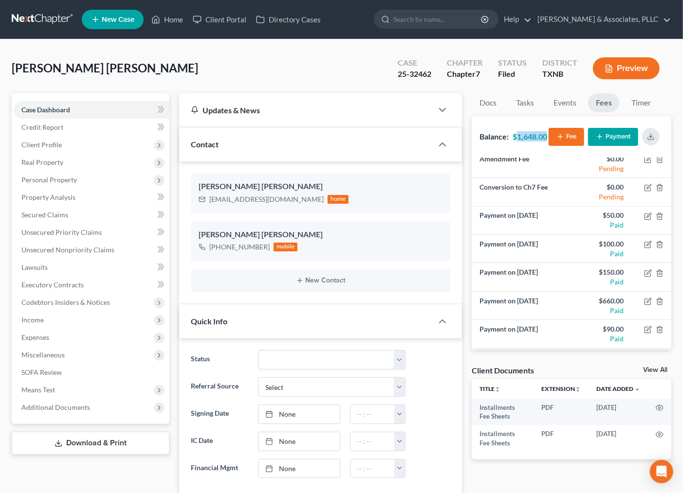
scroll to position [149, 0]
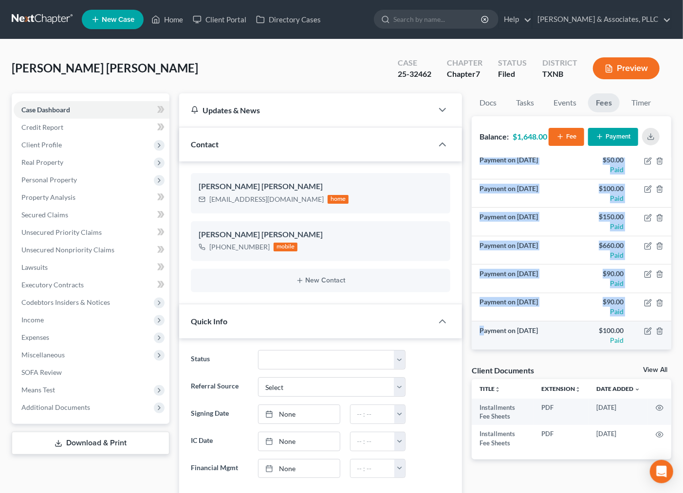
drag, startPoint x: 484, startPoint y: 328, endPoint x: 624, endPoint y: 333, distance: 140.2
click at [624, 333] on tr "Payment on [DATE] $100.00 Paid" at bounding box center [570, 336] width 199 height 28
click at [571, 332] on td "$100.00 Paid" at bounding box center [601, 336] width 60 height 28
